Goal: Information Seeking & Learning: Understand process/instructions

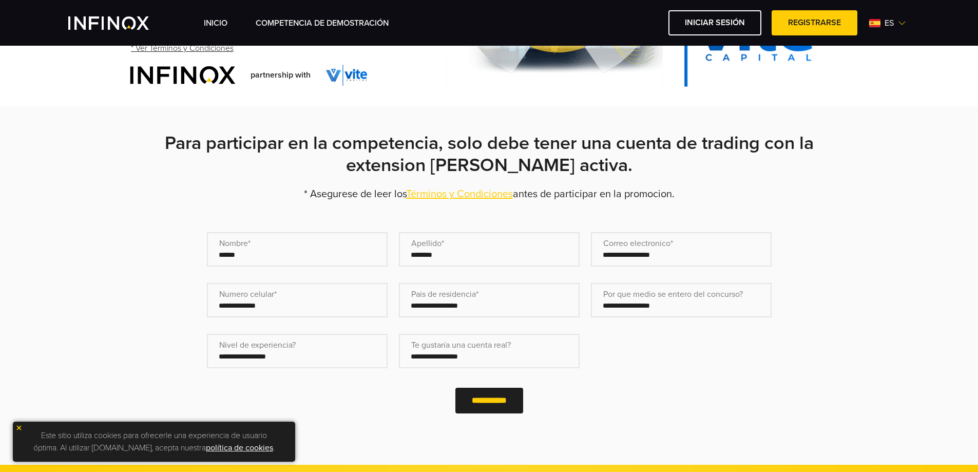
scroll to position [154, 0]
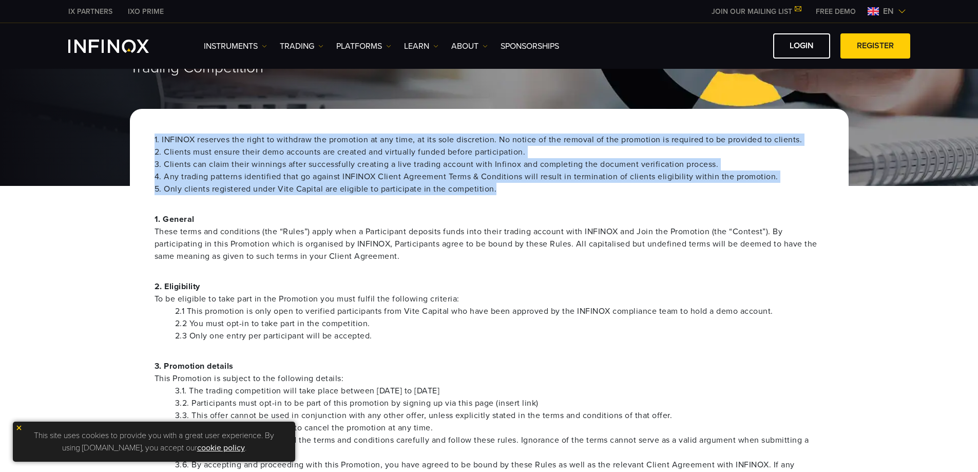
scroll to position [103, 0]
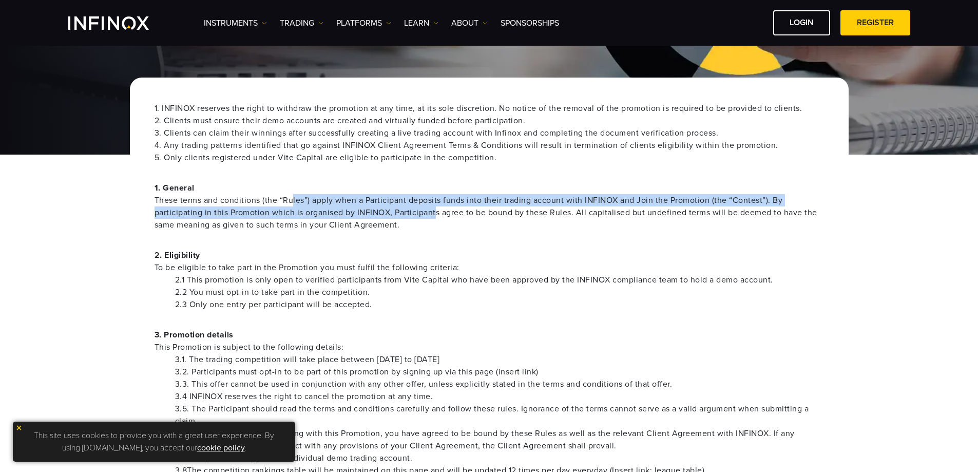
drag, startPoint x: 292, startPoint y: 196, endPoint x: 437, endPoint y: 212, distance: 146.2
click at [437, 212] on span "These terms and conditions (the “Rules”) apply when a Participant deposits fund…" at bounding box center [488, 212] width 669 height 37
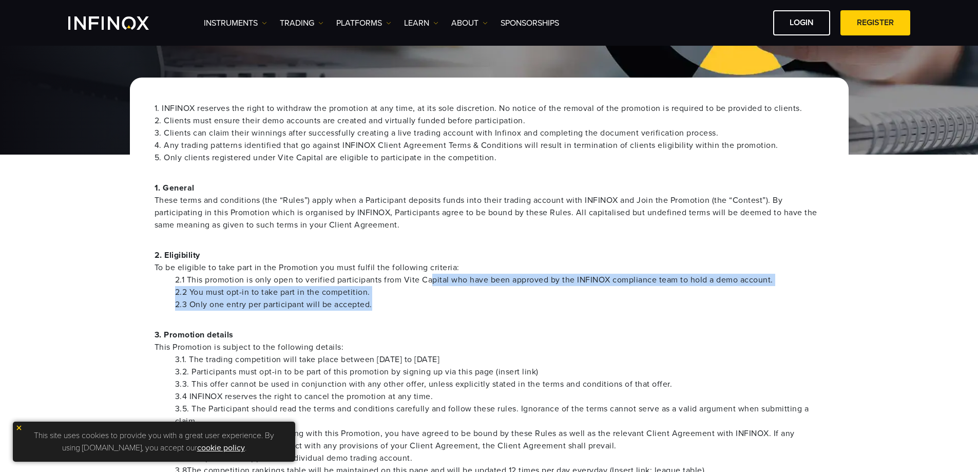
drag, startPoint x: 430, startPoint y: 275, endPoint x: 419, endPoint y: 302, distance: 29.3
click at [419, 305] on ul "2.1 This promotion is only open to verified participants from Vite Capital who …" at bounding box center [488, 292] width 669 height 37
click at [419, 299] on li "2.3 Only one entry per participant will be accepted." at bounding box center [499, 304] width 649 height 12
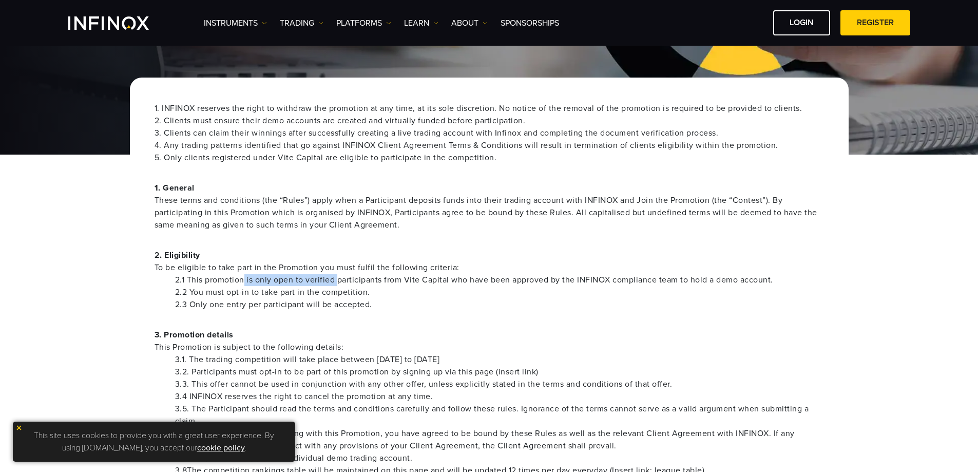
drag, startPoint x: 334, startPoint y: 279, endPoint x: 204, endPoint y: 283, distance: 129.9
click at [205, 283] on li "2.1 This promotion is only open to verified participants from Vite Capital who …" at bounding box center [499, 280] width 649 height 12
click at [229, 289] on li "2.2 You must opt-in to take part in the competition." at bounding box center [499, 292] width 649 height 12
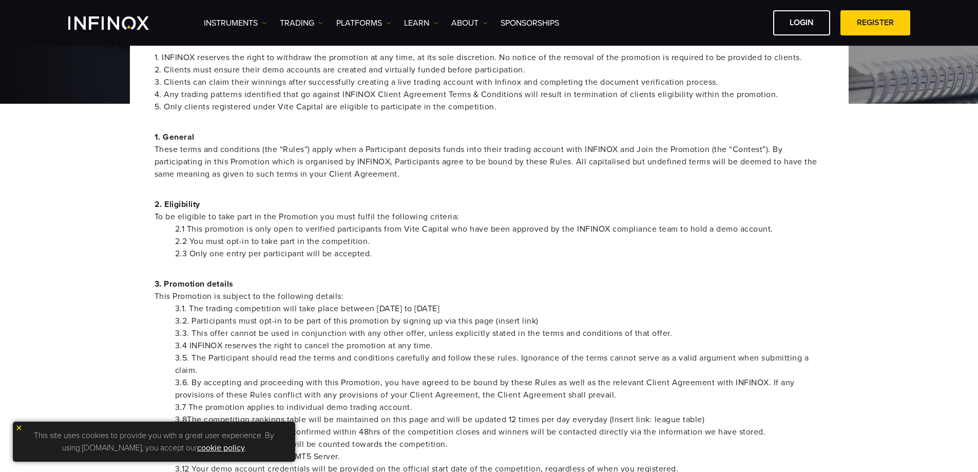
scroll to position [257, 0]
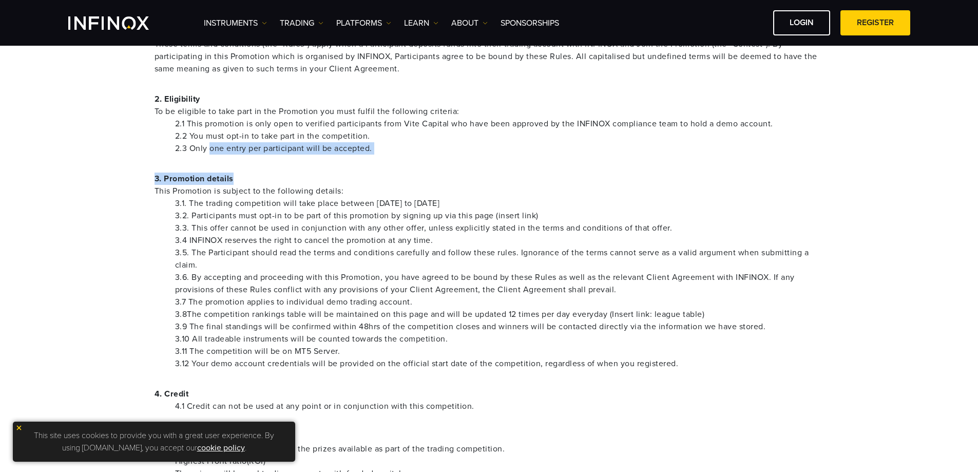
drag, startPoint x: 373, startPoint y: 159, endPoint x: 206, endPoint y: 153, distance: 166.4
click at [206, 153] on div "1. INFINOX reserves the right to withdraw the promotion at any time, at its sol…" at bounding box center [489, 479] width 719 height 1117
click at [206, 153] on li "2.3 Only one entry per participant will be accepted." at bounding box center [499, 148] width 649 height 12
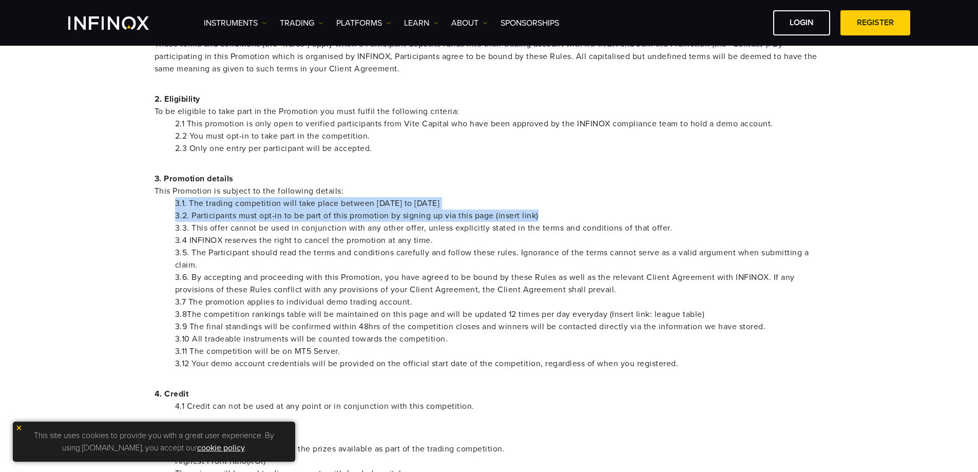
drag, startPoint x: 169, startPoint y: 203, endPoint x: 562, endPoint y: 216, distance: 393.4
click at [562, 216] on ul "3.1. The trading competition will take place between [DATE] to [DATE] 3.2. Part…" at bounding box center [488, 283] width 669 height 172
click at [562, 216] on li "3.2. Participants must opt-in to be part of this promotion by signing up via th…" at bounding box center [499, 215] width 649 height 12
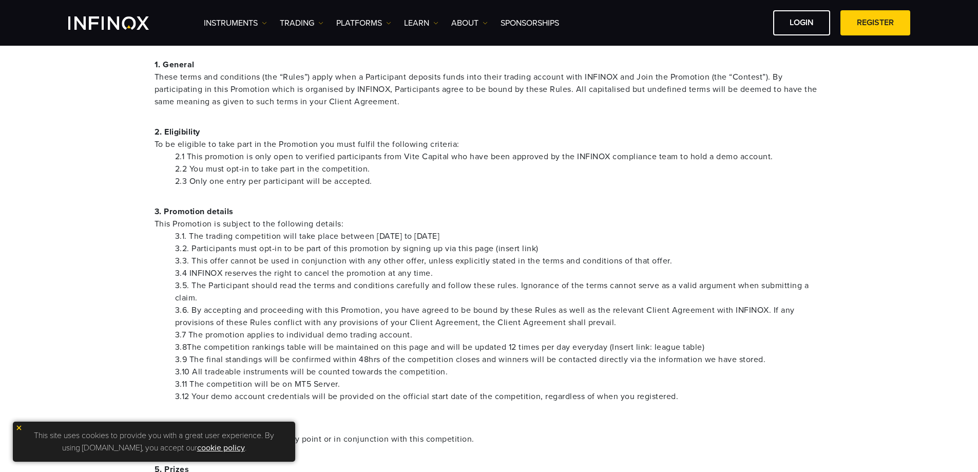
drag, startPoint x: 467, startPoint y: 222, endPoint x: 275, endPoint y: 208, distance: 192.5
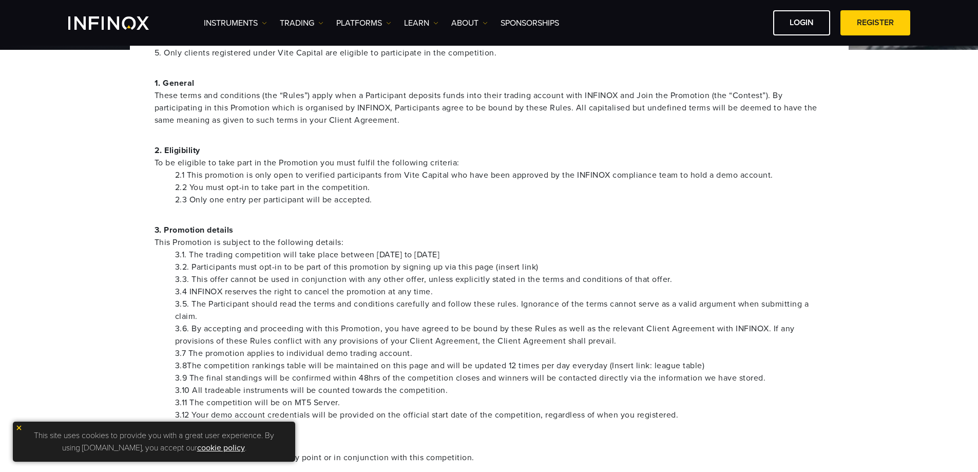
click at [267, 277] on li "3.3. This offer cannot be used in conjunction with any other offer, unless expl…" at bounding box center [499, 279] width 649 height 12
drag, startPoint x: 267, startPoint y: 277, endPoint x: 504, endPoint y: 283, distance: 236.7
click at [504, 283] on li "3.3. This offer cannot be used in conjunction with any other offer, unless expl…" at bounding box center [499, 279] width 649 height 12
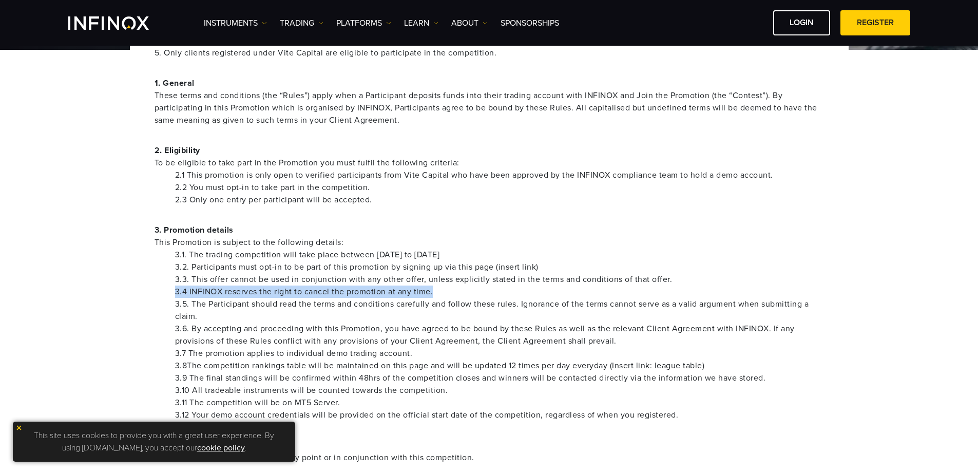
drag, startPoint x: 383, startPoint y: 288, endPoint x: 152, endPoint y: 290, distance: 231.0
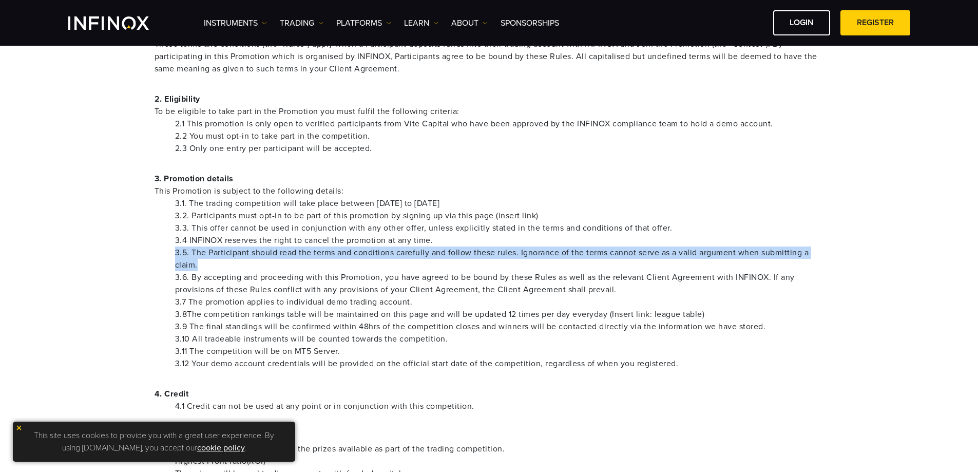
drag, startPoint x: 220, startPoint y: 257, endPoint x: 262, endPoint y: 267, distance: 43.3
click at [262, 267] on ul "3.1. The trading competition will take place between [DATE] to [DATE] 3.2. Part…" at bounding box center [488, 283] width 669 height 172
click at [262, 267] on li "3.5. The Participant should read the terms and conditions carefully and follow …" at bounding box center [499, 258] width 649 height 25
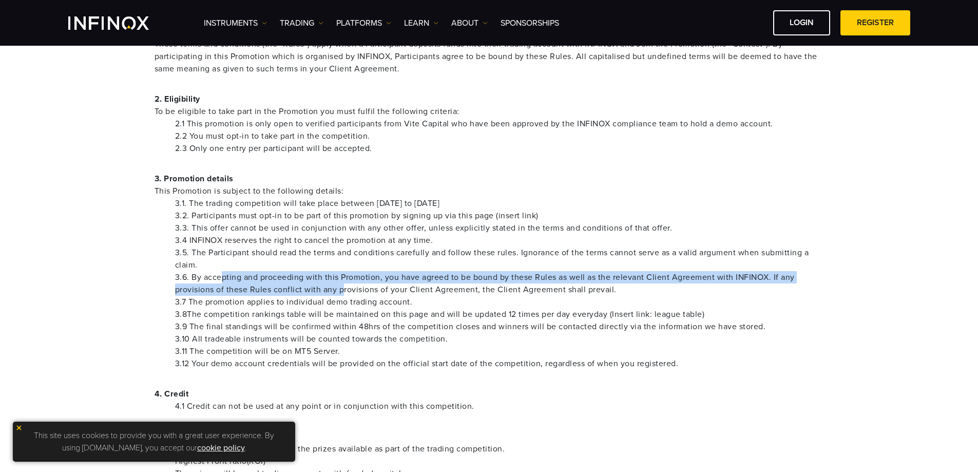
drag, startPoint x: 224, startPoint y: 282, endPoint x: 342, endPoint y: 289, distance: 118.8
click at [342, 289] on li "3.6. By accepting and proceeding with this Promotion, you have agreed to be bou…" at bounding box center [499, 283] width 649 height 25
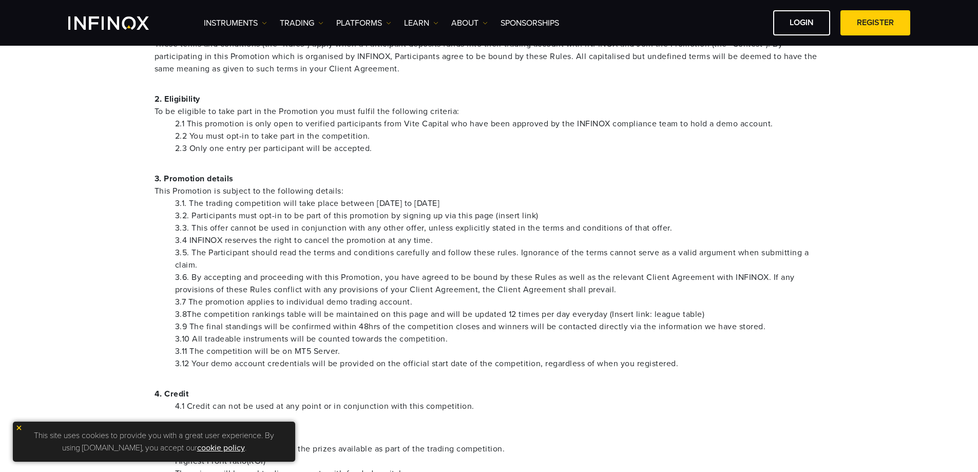
click at [352, 291] on li "3.6. By accepting and proceeding with this Promotion, you have agreed to be bou…" at bounding box center [499, 283] width 649 height 25
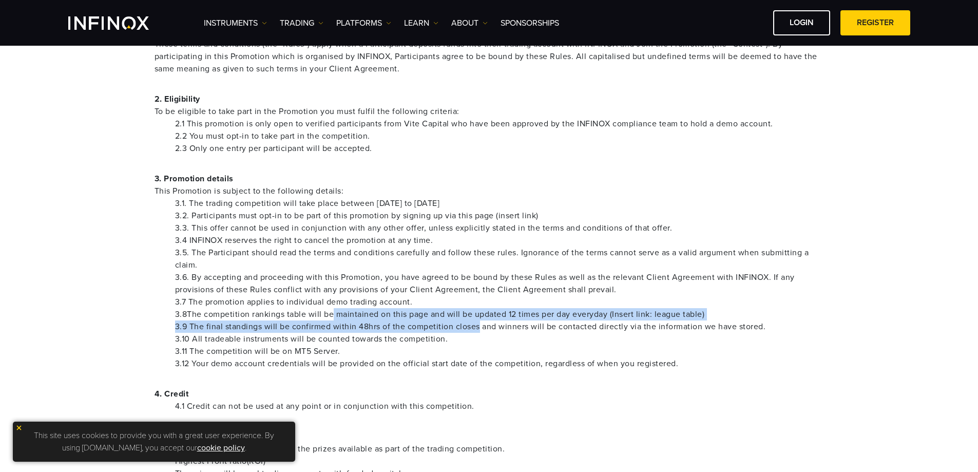
drag, startPoint x: 479, startPoint y: 322, endPoint x: 333, endPoint y: 308, distance: 146.5
click at [333, 308] on ul "3.1. The trading competition will take place between [DATE] to [DATE] 3.2. Part…" at bounding box center [488, 283] width 669 height 172
click at [333, 308] on li "3.8The competition rankings table will be maintained on this page and will be u…" at bounding box center [499, 314] width 649 height 12
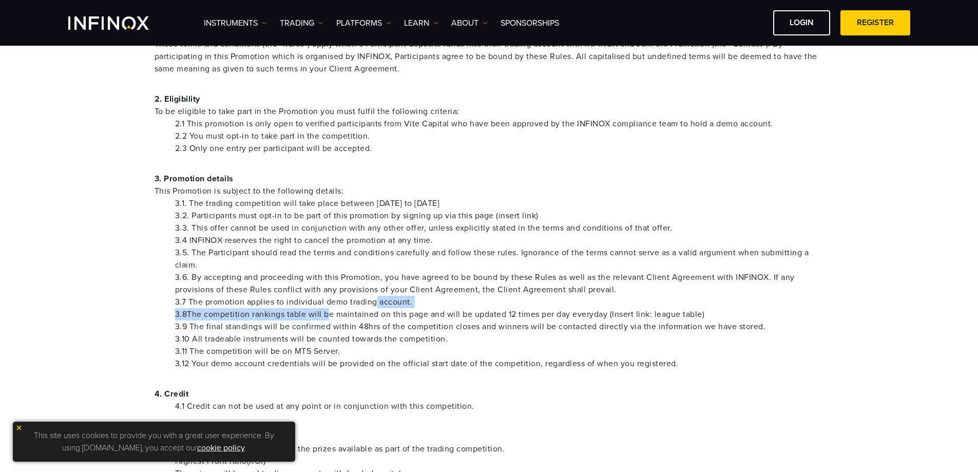
drag, startPoint x: 326, startPoint y: 309, endPoint x: 377, endPoint y: 307, distance: 51.3
click at [377, 307] on ul "3.1. The trading competition will take place between [DATE] to [DATE] 3.2. Part…" at bounding box center [488, 283] width 669 height 172
click at [377, 307] on li "3.7 The promotion applies to individual demo trading account." at bounding box center [499, 302] width 649 height 12
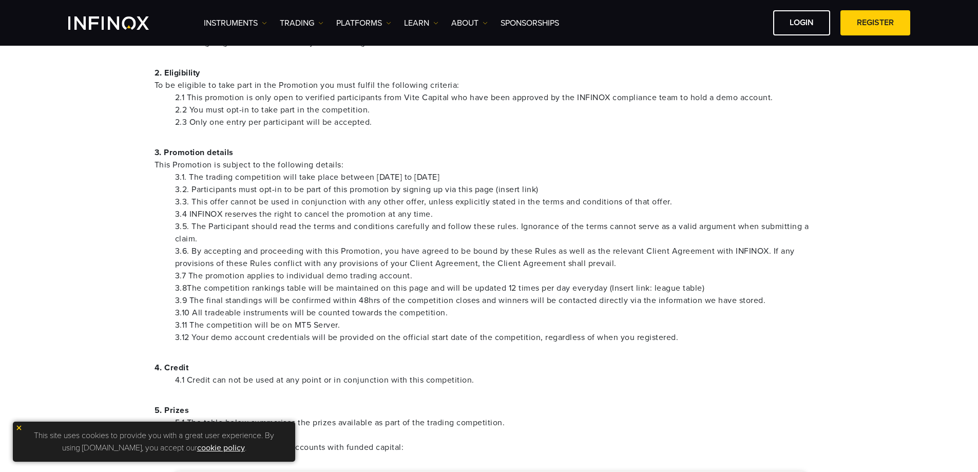
scroll to position [308, 0]
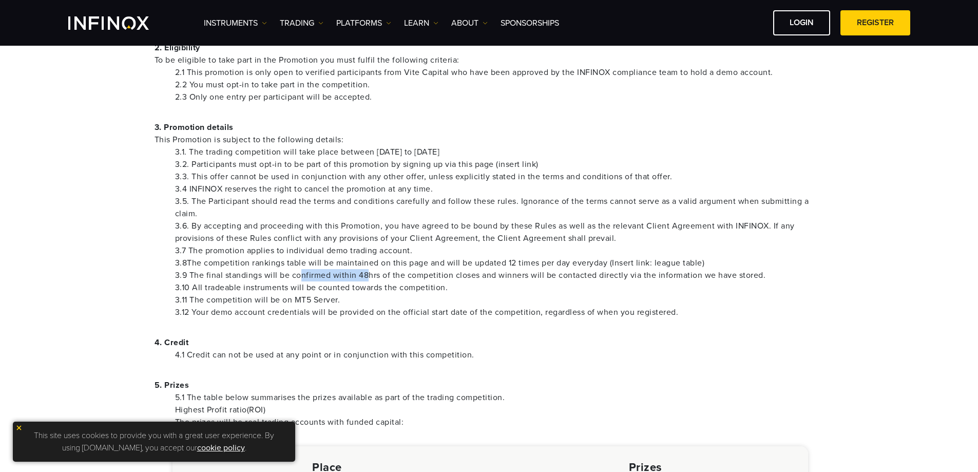
drag, startPoint x: 301, startPoint y: 276, endPoint x: 368, endPoint y: 273, distance: 67.3
click at [368, 273] on li "3.9 The final standings will be confirmed within 48hrs of the competition close…" at bounding box center [499, 275] width 649 height 12
drag, startPoint x: 288, startPoint y: 285, endPoint x: 347, endPoint y: 287, distance: 59.6
click at [347, 287] on li "3.10 All tradeable instruments will be counted towards the competition." at bounding box center [499, 287] width 649 height 12
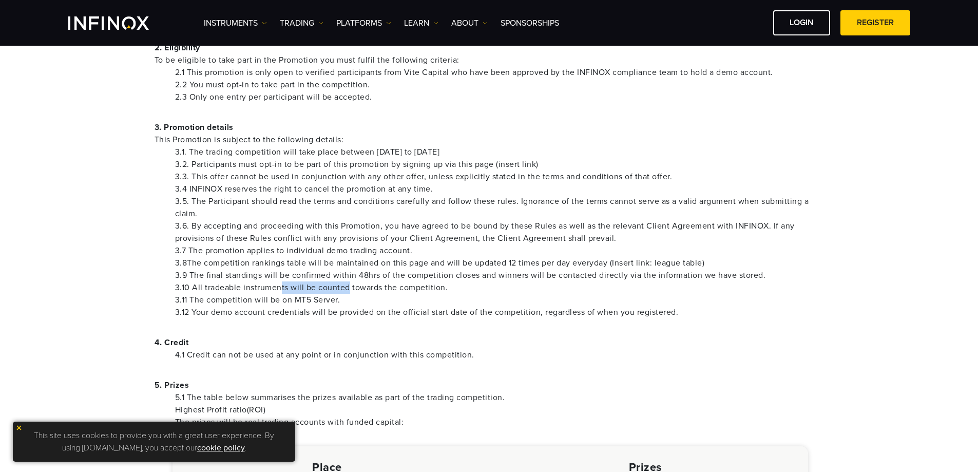
click at [347, 287] on li "3.10 All tradeable instruments will be counted towards the competition." at bounding box center [499, 287] width 649 height 12
drag, startPoint x: 266, startPoint y: 299, endPoint x: 311, endPoint y: 300, distance: 45.2
click at [311, 300] on li "3.11 The competition will be on MT5 Server." at bounding box center [499, 300] width 649 height 12
drag, startPoint x: 295, startPoint y: 311, endPoint x: 358, endPoint y: 314, distance: 62.7
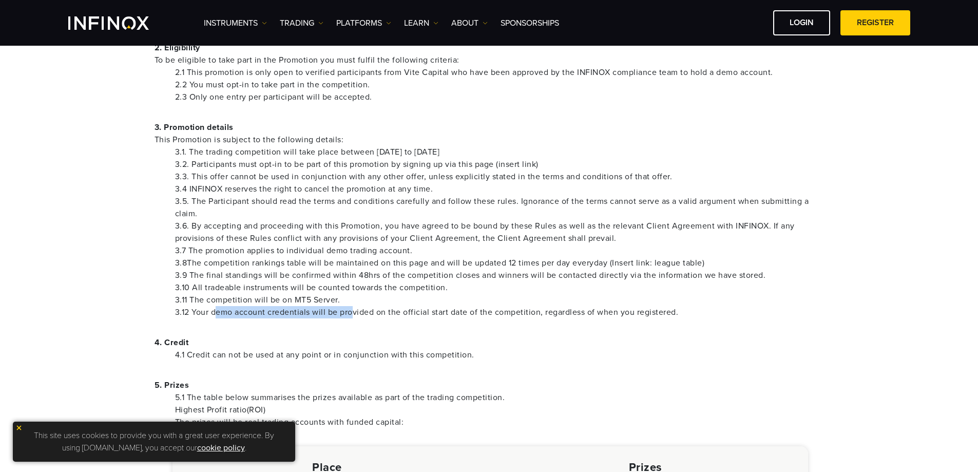
click at [358, 314] on li "3.12 Your demo account credentials will be provided on the official start date …" at bounding box center [499, 312] width 649 height 12
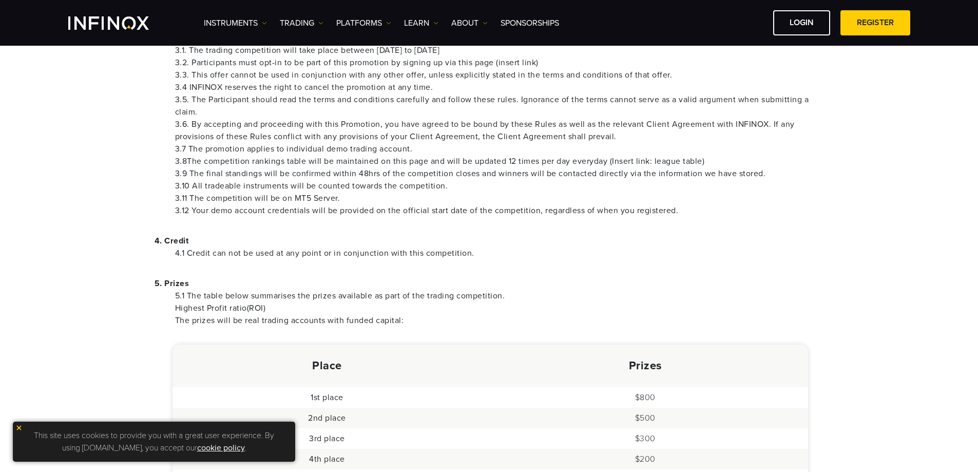
scroll to position [411, 0]
drag, startPoint x: 289, startPoint y: 251, endPoint x: 365, endPoint y: 256, distance: 76.1
click at [365, 256] on li "4.1 Credit can not be used at any point or in conjunction with this competition." at bounding box center [499, 252] width 649 height 12
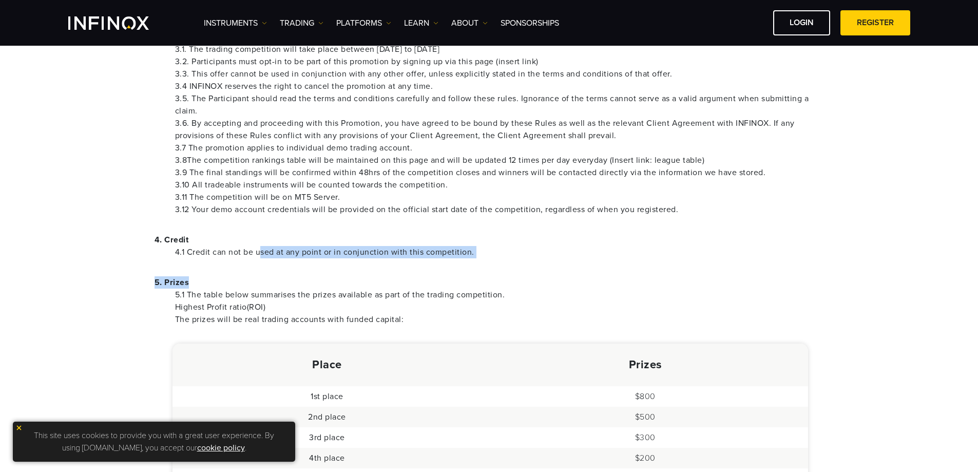
drag, startPoint x: 262, startPoint y: 256, endPoint x: 382, endPoint y: 259, distance: 120.7
click at [378, 259] on div "1. INFINOX reserves the right to withdraw the promotion at any time, at its sol…" at bounding box center [489, 325] width 719 height 1117
click at [382, 259] on div "1. INFINOX reserves the right to withdraw the promotion at any time, at its sol…" at bounding box center [489, 325] width 719 height 1117
drag, startPoint x: 346, startPoint y: 249, endPoint x: 393, endPoint y: 250, distance: 47.2
click at [393, 250] on li "4.1 Credit can not be used at any point or in conjunction with this competition." at bounding box center [499, 252] width 649 height 12
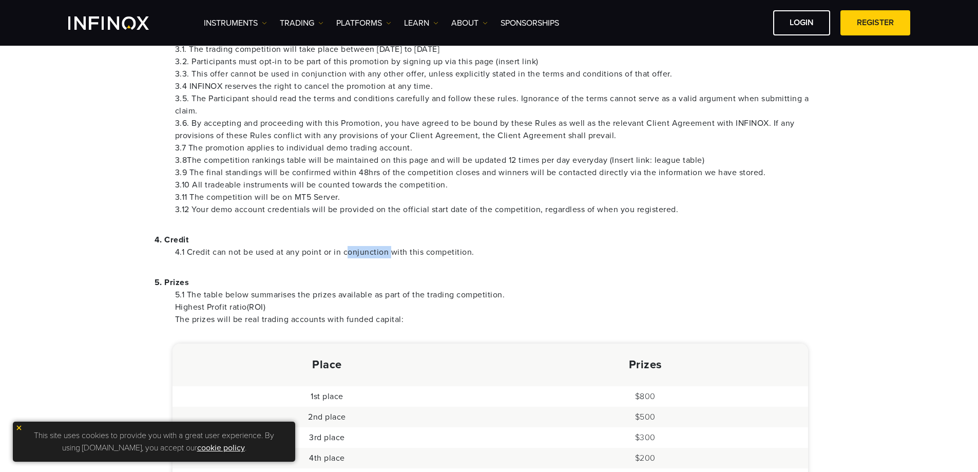
click at [393, 250] on li "4.1 Credit can not be used at any point or in conjunction with this competition." at bounding box center [499, 252] width 649 height 12
drag, startPoint x: 188, startPoint y: 253, endPoint x: 315, endPoint y: 255, distance: 126.8
click at [315, 255] on li "4.1 Credit can not be used at any point or in conjunction with this competition." at bounding box center [499, 252] width 649 height 12
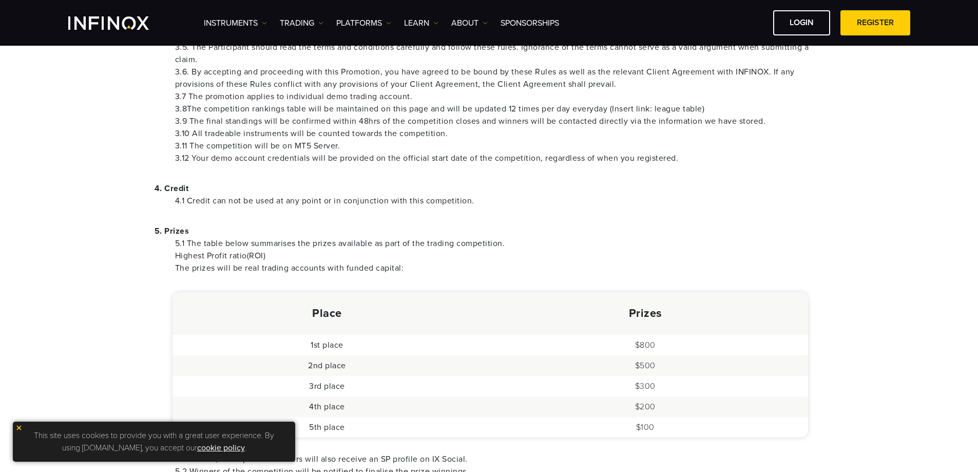
click at [307, 222] on div "1. INFINOX reserves the right to withdraw the promotion at any time, at its sol…" at bounding box center [489, 274] width 719 height 1117
drag, startPoint x: 307, startPoint y: 191, endPoint x: 316, endPoint y: 207, distance: 18.1
click at [315, 207] on li "4.1 Credit can not be used at any point or in conjunction with this competition." at bounding box center [499, 201] width 649 height 12
click at [316, 207] on div "1. INFINOX reserves the right to withdraw the promotion at any time, at its sol…" at bounding box center [489, 274] width 719 height 1117
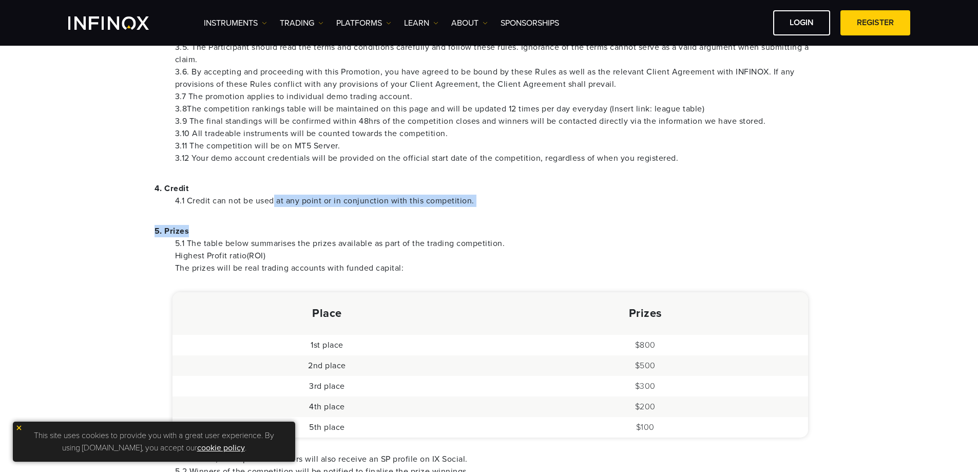
drag, startPoint x: 275, startPoint y: 198, endPoint x: 274, endPoint y: 215, distance: 17.0
click at [274, 215] on div "1. INFINOX reserves the right to withdraw the promotion at any time, at its sol…" at bounding box center [489, 274] width 719 height 1117
click at [273, 211] on div "1. INFINOX reserves the right to withdraw the promotion at any time, at its sol…" at bounding box center [489, 274] width 719 height 1117
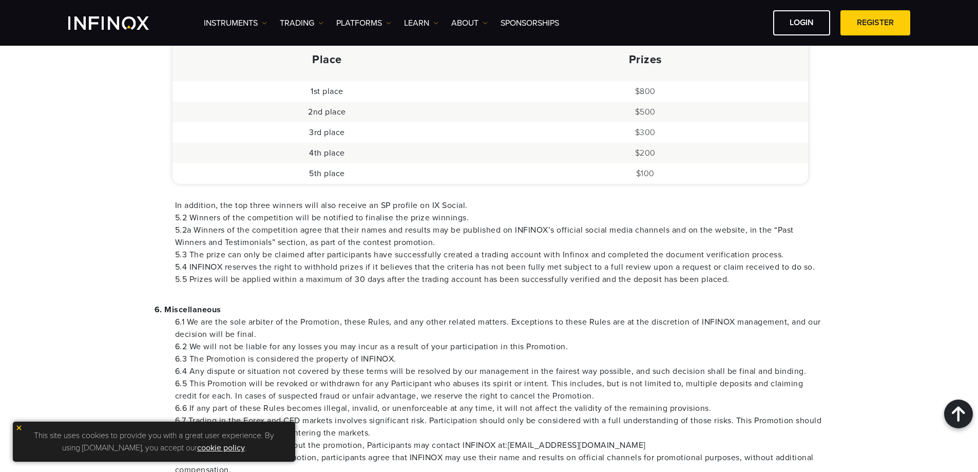
scroll to position [770, 0]
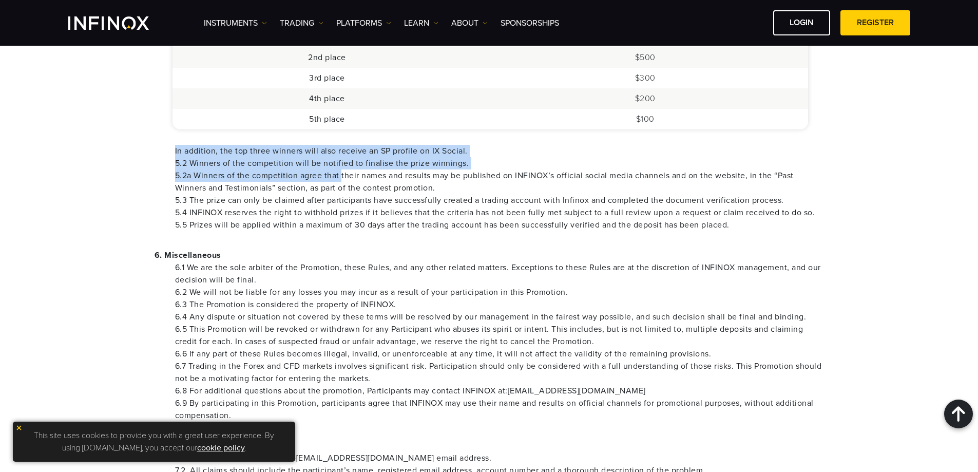
drag, startPoint x: 159, startPoint y: 153, endPoint x: 342, endPoint y: 177, distance: 184.7
click at [342, 177] on li "5.2a Winners of the competition agree that their names and results may be publi…" at bounding box center [499, 181] width 649 height 25
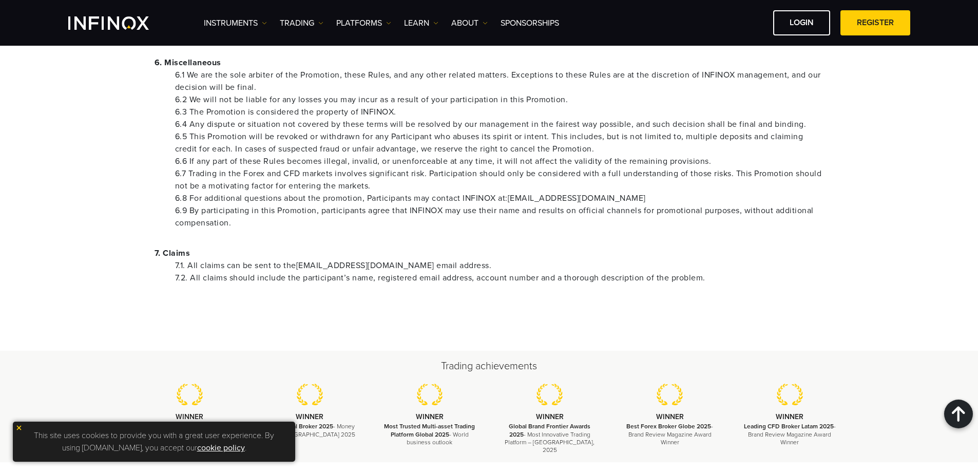
scroll to position [873, 0]
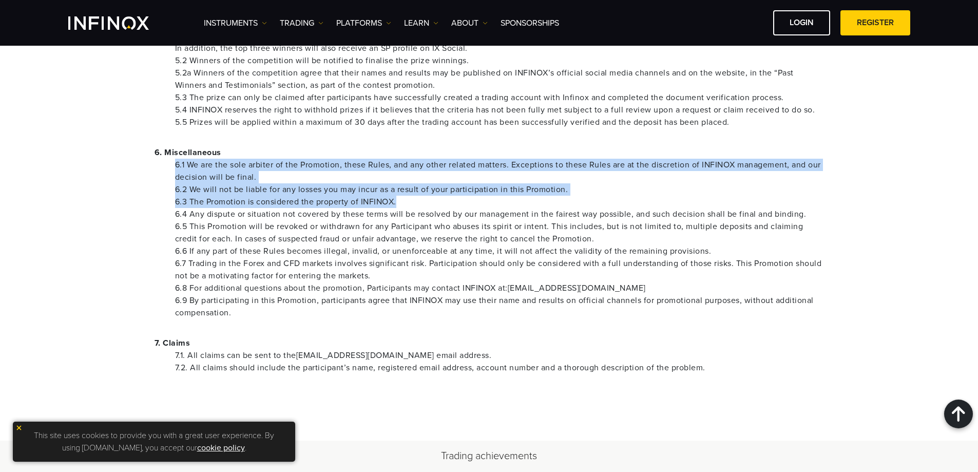
drag, startPoint x: 355, startPoint y: 157, endPoint x: 416, endPoint y: 207, distance: 79.2
click at [416, 207] on div "6. Miscellaneous 6.1 We are the sole arbiter of the Promotion, these Rules, and…" at bounding box center [488, 232] width 669 height 172
click at [416, 207] on li "6.3 The Promotion is considered the property of INFINOX." at bounding box center [499, 202] width 649 height 12
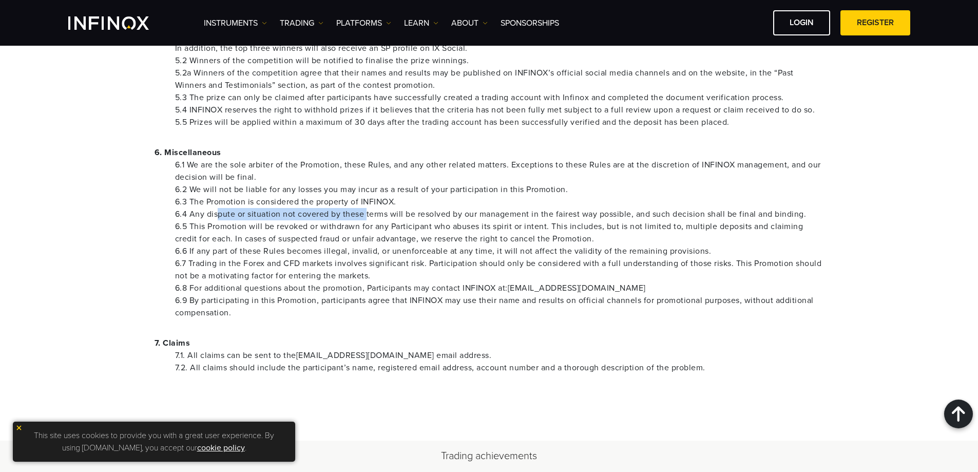
drag, startPoint x: 219, startPoint y: 217, endPoint x: 367, endPoint y: 219, distance: 148.3
click at [367, 219] on li "6.4 Any dispute or situation not covered by these terms will be resolved by our…" at bounding box center [499, 214] width 649 height 12
